Goal: Complete application form

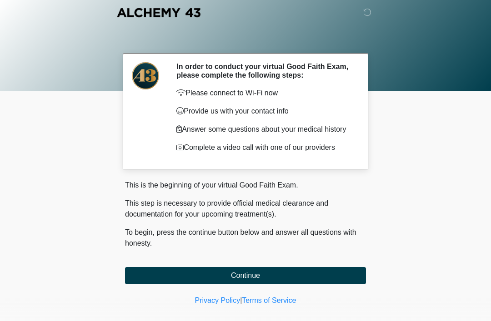
click at [220, 280] on button "Continue" at bounding box center [245, 275] width 241 height 17
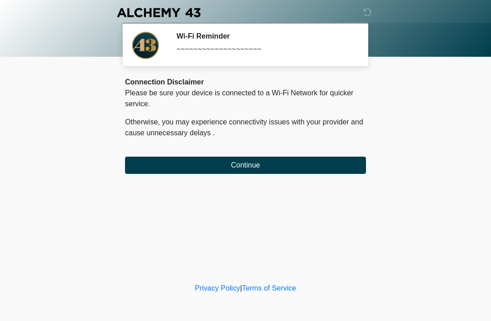
click at [196, 165] on button "Continue" at bounding box center [245, 165] width 241 height 17
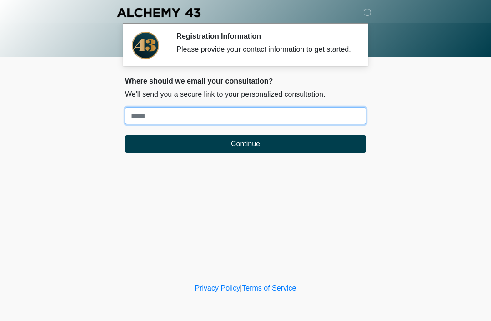
click at [147, 120] on input "Where should we email your treatment plan?" at bounding box center [245, 115] width 241 height 17
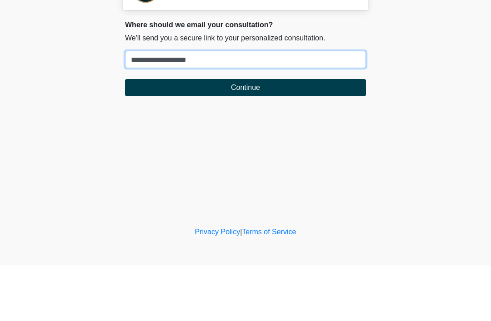
type input "**********"
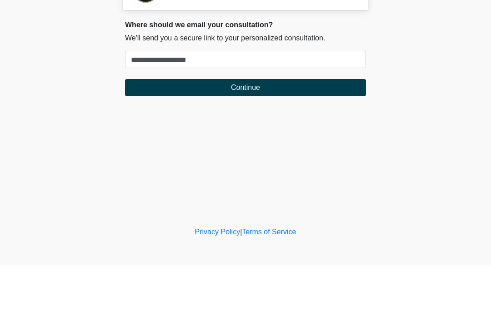
click at [260, 135] on button "Continue" at bounding box center [245, 143] width 241 height 17
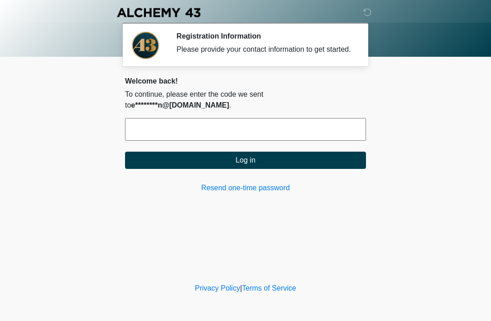
click at [150, 130] on input "text" at bounding box center [245, 129] width 241 height 23
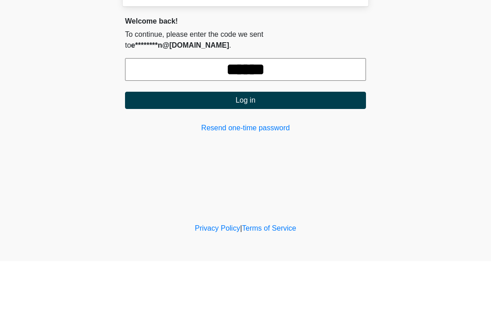
type input "******"
click at [283, 152] on button "Log in" at bounding box center [245, 160] width 241 height 17
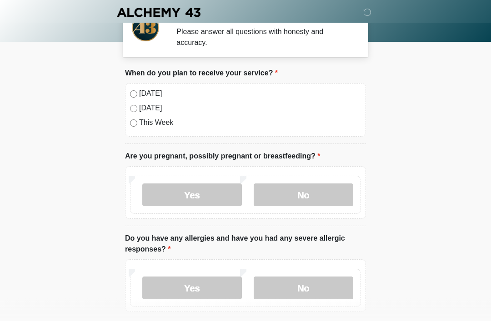
scroll to position [18, 0]
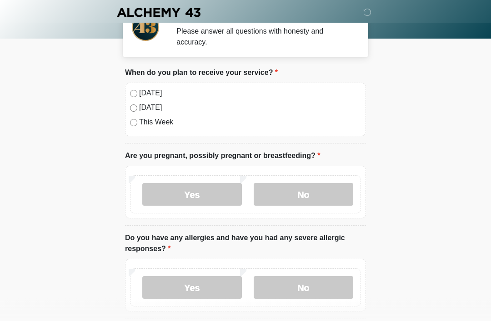
click at [137, 91] on div "Today" at bounding box center [245, 93] width 231 height 11
click at [140, 94] on label "Today" at bounding box center [250, 93] width 222 height 11
click at [305, 197] on label "No" at bounding box center [304, 195] width 100 height 23
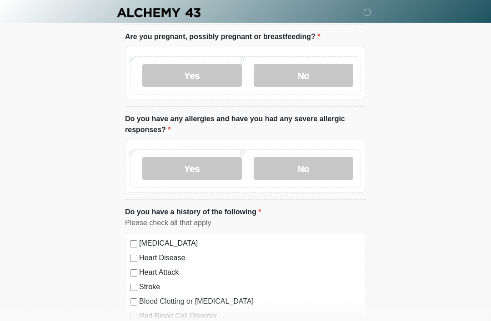
click at [302, 167] on label "No" at bounding box center [304, 168] width 100 height 23
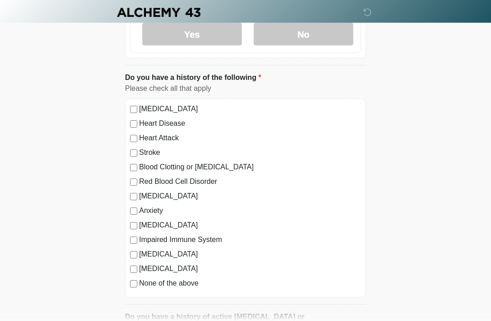
scroll to position [273, 0]
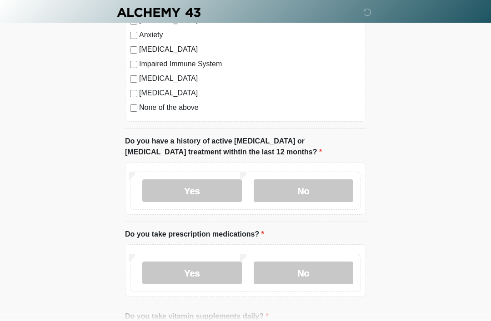
click at [303, 189] on label "No" at bounding box center [304, 191] width 100 height 23
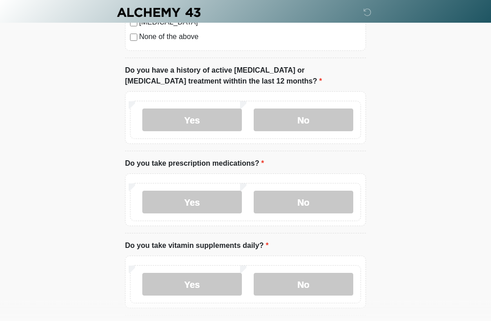
scroll to position [519, 0]
click at [198, 212] on label "Yes" at bounding box center [192, 202] width 100 height 23
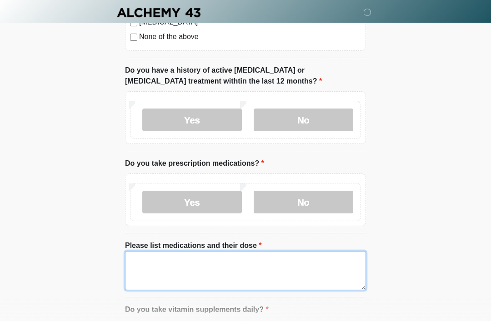
click at [176, 265] on textarea "Please list medications and their dose" at bounding box center [245, 270] width 241 height 39
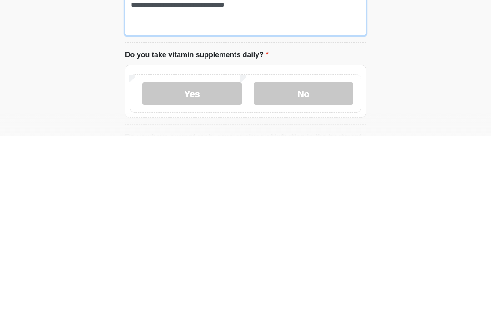
scroll to position [591, 0]
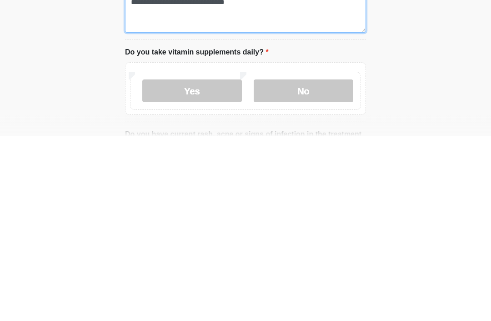
type textarea "**********"
click at [308, 265] on label "No" at bounding box center [304, 276] width 100 height 23
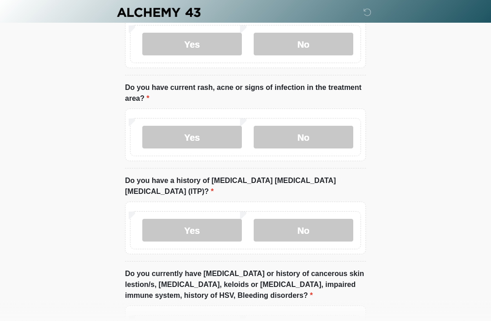
scroll to position [823, 0]
click at [302, 139] on label "No" at bounding box center [304, 137] width 100 height 23
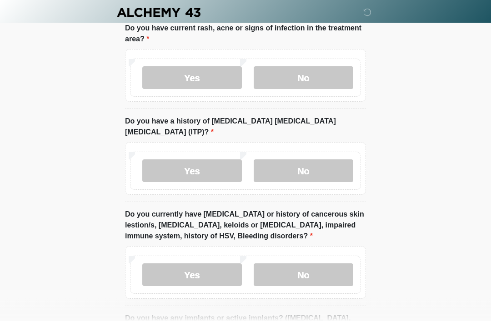
scroll to position [883, 0]
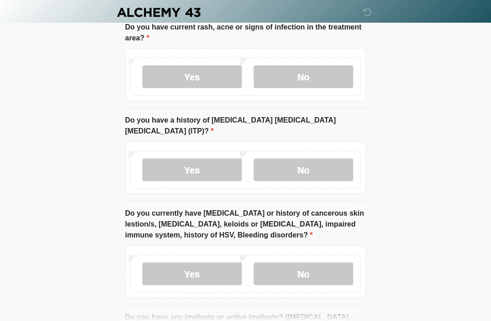
click at [309, 159] on label "No" at bounding box center [304, 170] width 100 height 23
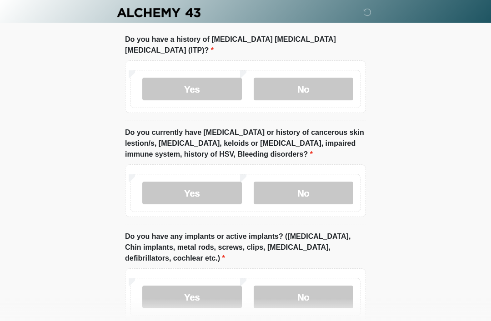
click at [310, 182] on label "No" at bounding box center [304, 193] width 100 height 23
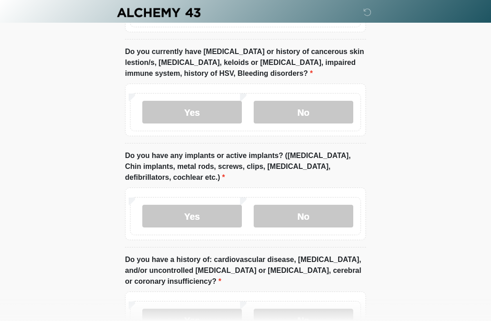
click at [306, 205] on label "No" at bounding box center [304, 216] width 100 height 23
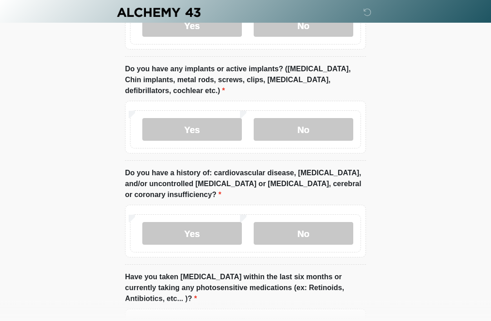
click at [311, 223] on label "No" at bounding box center [304, 234] width 100 height 23
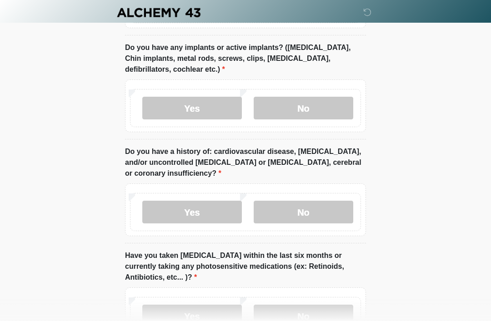
scroll to position [1211, 0]
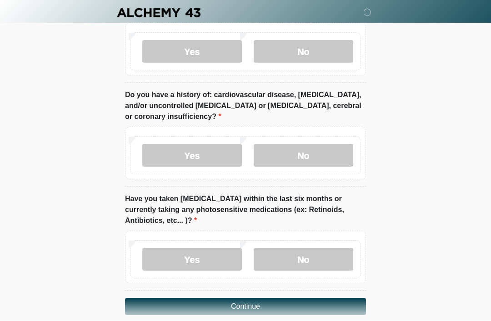
click at [305, 248] on label "No" at bounding box center [304, 259] width 100 height 23
click at [268, 300] on button "Continue" at bounding box center [245, 306] width 241 height 17
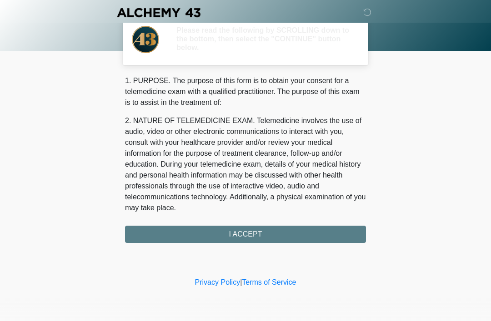
scroll to position [0, 0]
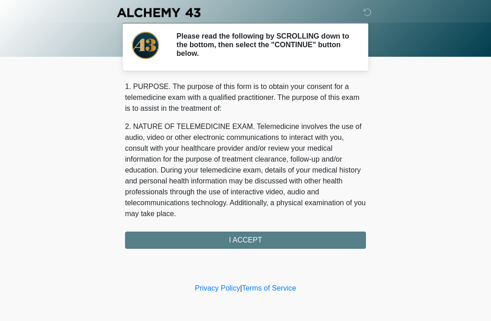
click at [240, 240] on div "1. PURPOSE. The purpose of this form is to obtain your consent for a telemedici…" at bounding box center [245, 165] width 241 height 168
click at [255, 254] on div "‎ ‎ ‎ ‎ Please read the following by SCROLLING down to the bottom, then select …" at bounding box center [245, 140] width 273 height 263
click at [216, 241] on div "1. PURPOSE. The purpose of this form is to obtain your consent for a telemedici…" at bounding box center [245, 165] width 241 height 168
click at [288, 245] on div "1. PURPOSE. The purpose of this form is to obtain your consent for a telemedici…" at bounding box center [245, 165] width 241 height 168
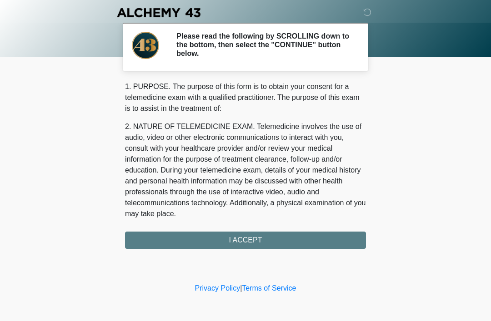
click at [248, 248] on div "1. PURPOSE. The purpose of this form is to obtain your consent for a telemedici…" at bounding box center [245, 165] width 241 height 168
click at [236, 241] on div "1. PURPOSE. The purpose of this form is to obtain your consent for a telemedici…" at bounding box center [245, 165] width 241 height 168
click at [240, 236] on div "1. PURPOSE. The purpose of this form is to obtain your consent for a telemedici…" at bounding box center [245, 165] width 241 height 168
click at [240, 235] on div "1. PURPOSE. The purpose of this form is to obtain your consent for a telemedici…" at bounding box center [245, 165] width 241 height 168
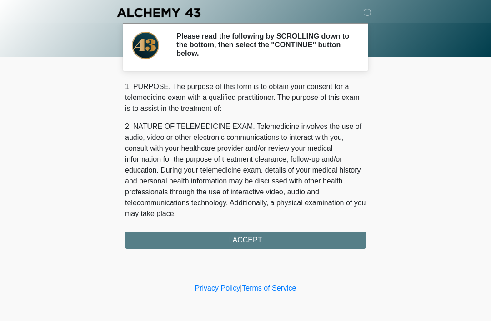
click at [259, 241] on div "1. PURPOSE. The purpose of this form is to obtain your consent for a telemedici…" at bounding box center [245, 165] width 241 height 168
click at [259, 240] on div "1. PURPOSE. The purpose of this form is to obtain your consent for a telemedici…" at bounding box center [245, 165] width 241 height 168
click at [198, 245] on div "1. PURPOSE. The purpose of this form is to obtain your consent for a telemedici…" at bounding box center [245, 165] width 241 height 168
click at [282, 229] on div "1. PURPOSE. The purpose of this form is to obtain your consent for a telemedici…" at bounding box center [245, 165] width 241 height 168
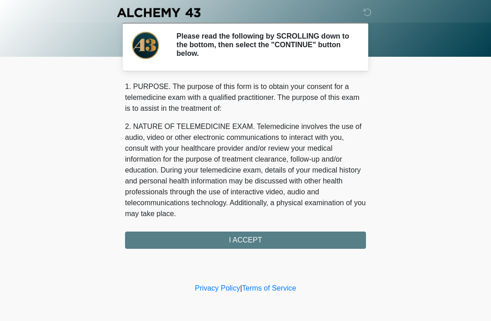
click at [292, 234] on div "1. PURPOSE. The purpose of this form is to obtain your consent for a telemedici…" at bounding box center [245, 165] width 241 height 168
click at [218, 229] on div "1. PURPOSE. The purpose of this form is to obtain your consent for a telemedici…" at bounding box center [245, 165] width 241 height 168
click at [222, 229] on div "1. PURPOSE. The purpose of this form is to obtain your consent for a telemedici…" at bounding box center [245, 165] width 241 height 168
click at [245, 239] on div "1. PURPOSE. The purpose of this form is to obtain your consent for a telemedici…" at bounding box center [245, 165] width 241 height 168
click at [249, 243] on div "1. PURPOSE. The purpose of this form is to obtain your consent for a telemedici…" at bounding box center [245, 165] width 241 height 168
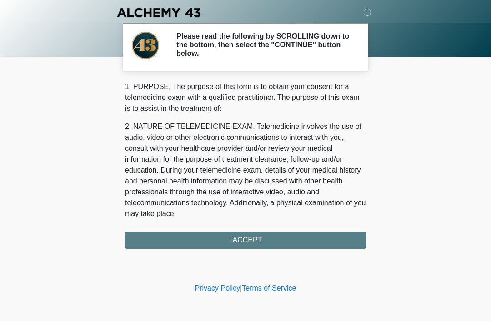
click at [242, 246] on div "1. PURPOSE. The purpose of this form is to obtain your consent for a telemedici…" at bounding box center [245, 165] width 241 height 168
click at [245, 240] on div "1. PURPOSE. The purpose of this form is to obtain your consent for a telemedici…" at bounding box center [245, 165] width 241 height 168
click at [245, 239] on div "1. PURPOSE. The purpose of this form is to obtain your consent for a telemedici…" at bounding box center [245, 165] width 241 height 168
click at [244, 239] on div "1. PURPOSE. The purpose of this form is to obtain your consent for a telemedici…" at bounding box center [245, 165] width 241 height 168
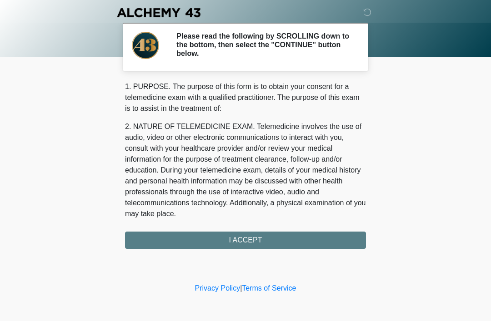
click at [240, 242] on div "1. PURPOSE. The purpose of this form is to obtain your consent for a telemedici…" at bounding box center [245, 165] width 241 height 168
click at [205, 240] on div "1. PURPOSE. The purpose of this form is to obtain your consent for a telemedici…" at bounding box center [245, 165] width 241 height 168
click at [220, 244] on div "1. PURPOSE. The purpose of this form is to obtain your consent for a telemedici…" at bounding box center [245, 165] width 241 height 168
click at [247, 238] on div "1. PURPOSE. The purpose of this form is to obtain your consent for a telemedici…" at bounding box center [245, 165] width 241 height 168
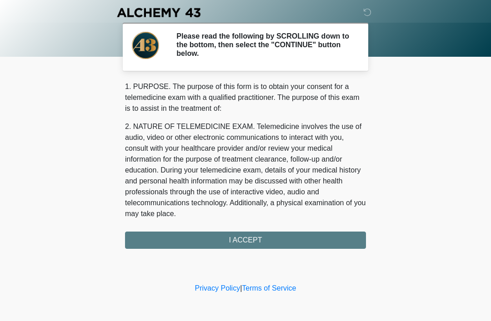
click at [255, 240] on div "1. PURPOSE. The purpose of this form is to obtain your consent for a telemedici…" at bounding box center [245, 165] width 241 height 168
click at [233, 245] on div "1. PURPOSE. The purpose of this form is to obtain your consent for a telemedici…" at bounding box center [245, 165] width 241 height 168
click at [236, 233] on div "1. PURPOSE. The purpose of this form is to obtain your consent for a telemedici…" at bounding box center [245, 165] width 241 height 168
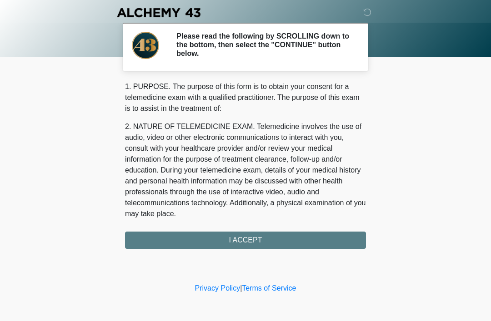
click at [242, 237] on div "1. PURPOSE. The purpose of this form is to obtain your consent for a telemedici…" at bounding box center [245, 165] width 241 height 168
click at [240, 234] on div "1. PURPOSE. The purpose of this form is to obtain your consent for a telemedici…" at bounding box center [245, 165] width 241 height 168
click at [259, 246] on div "1. PURPOSE. The purpose of this form is to obtain your consent for a telemedici…" at bounding box center [245, 165] width 241 height 168
click at [277, 240] on div "1. PURPOSE. The purpose of this form is to obtain your consent for a telemedici…" at bounding box center [245, 165] width 241 height 168
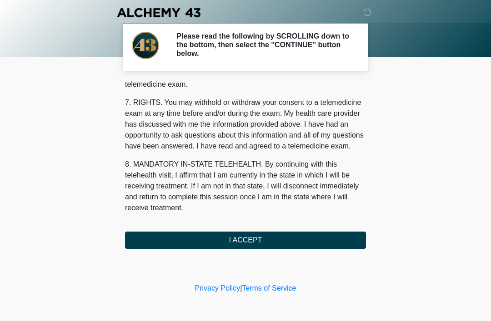
scroll to position [388, 0]
click at [244, 235] on button "I ACCEPT" at bounding box center [245, 240] width 241 height 17
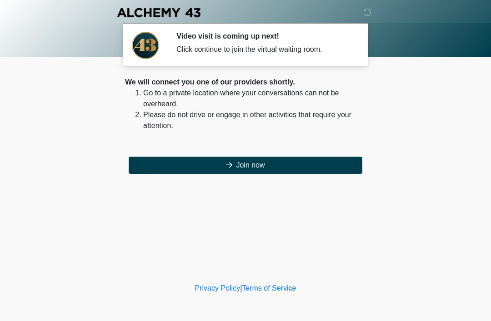
click at [248, 164] on button "Join now" at bounding box center [246, 165] width 234 height 17
